Goal: Task Accomplishment & Management: Manage account settings

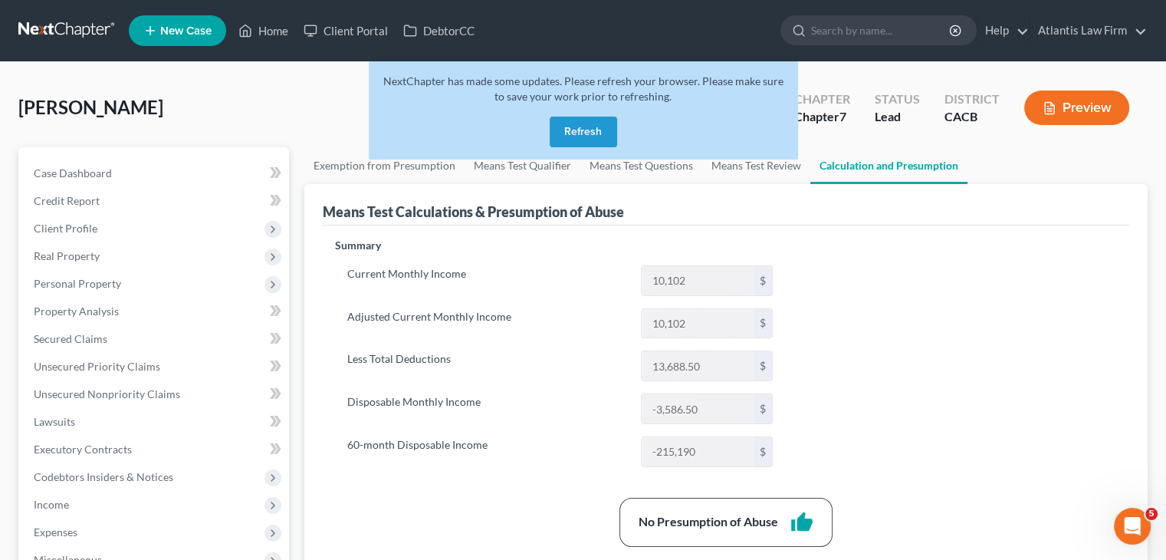
click at [601, 122] on button "Refresh" at bounding box center [583, 132] width 67 height 31
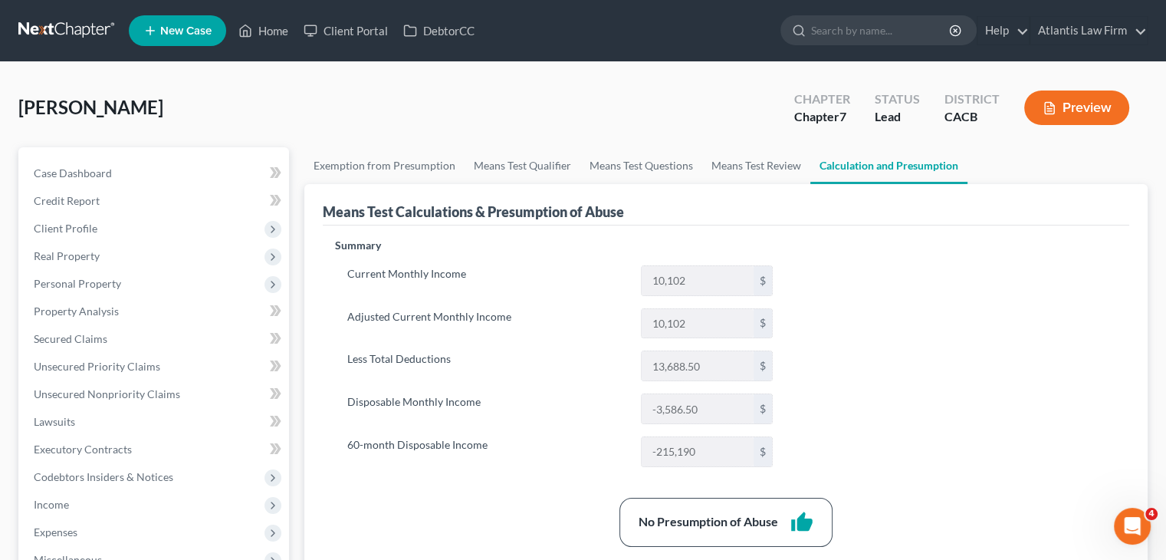
click at [50, 38] on link at bounding box center [67, 31] width 98 height 28
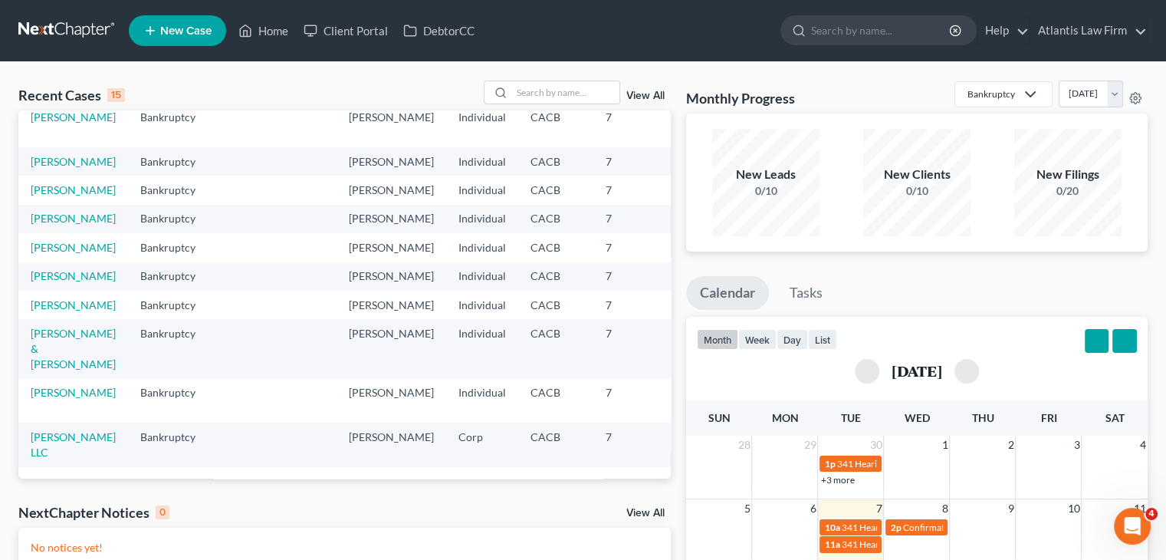
scroll to position [377, 0]
click at [46, 386] on link "Valenzuela, Julie" at bounding box center [73, 392] width 85 height 13
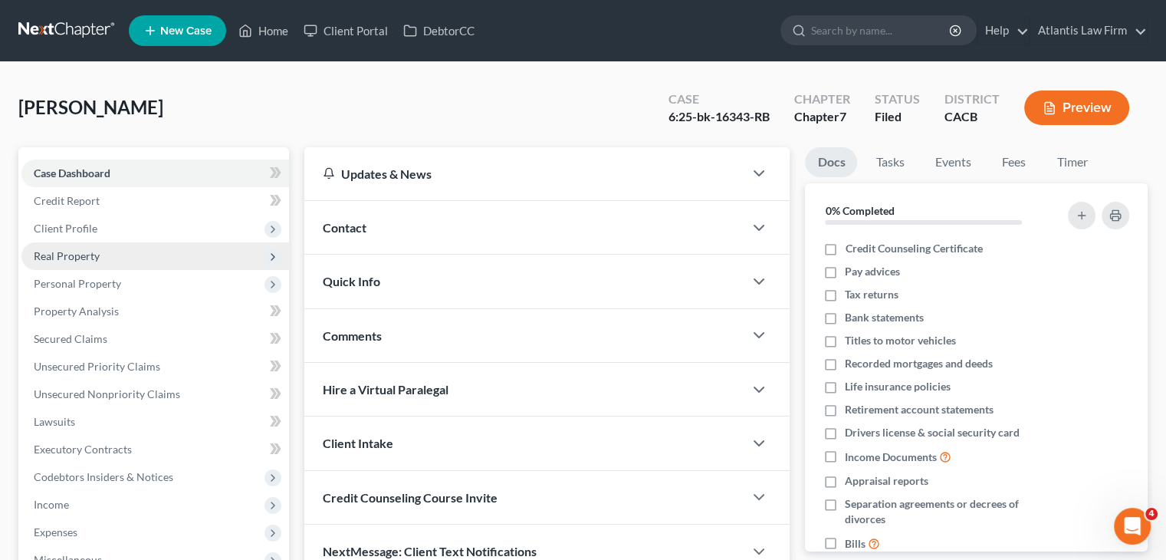
click at [80, 256] on span "Real Property" at bounding box center [67, 255] width 66 height 13
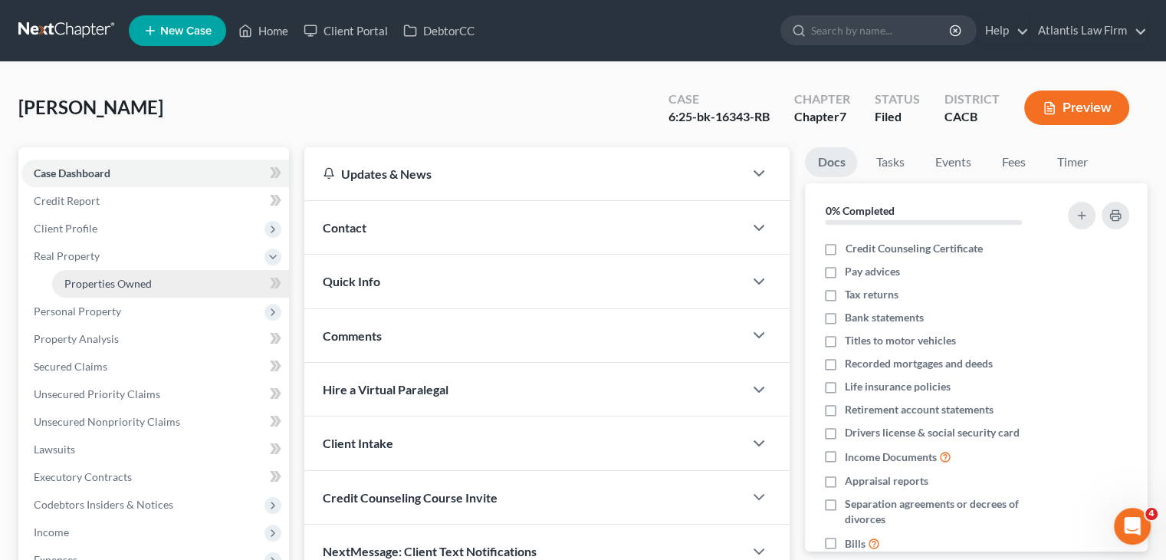
click at [104, 287] on span "Properties Owned" at bounding box center [107, 283] width 87 height 13
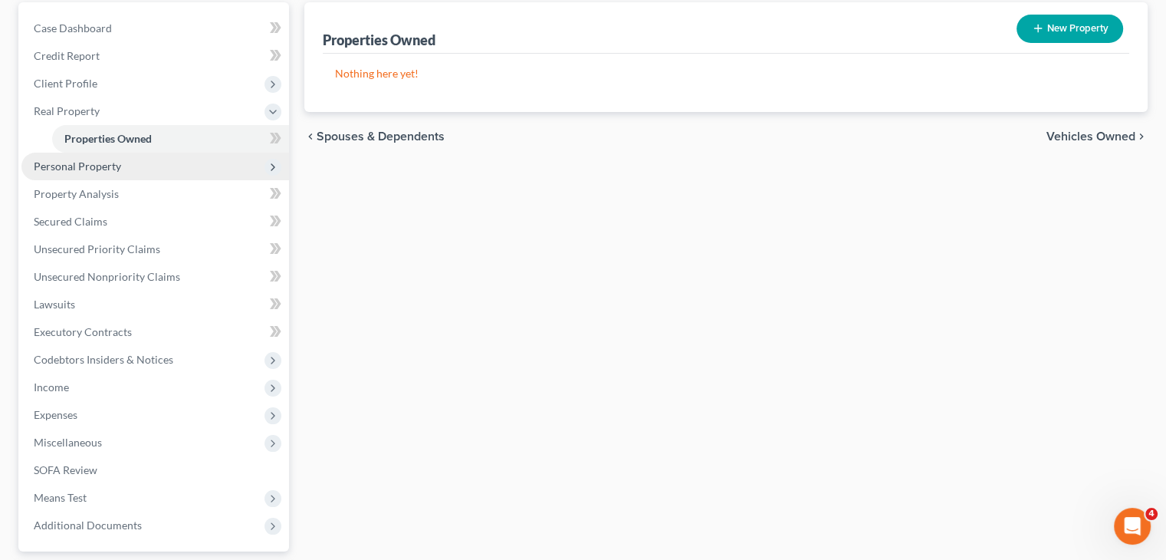
scroll to position [153, 0]
